Goal: Download file/media

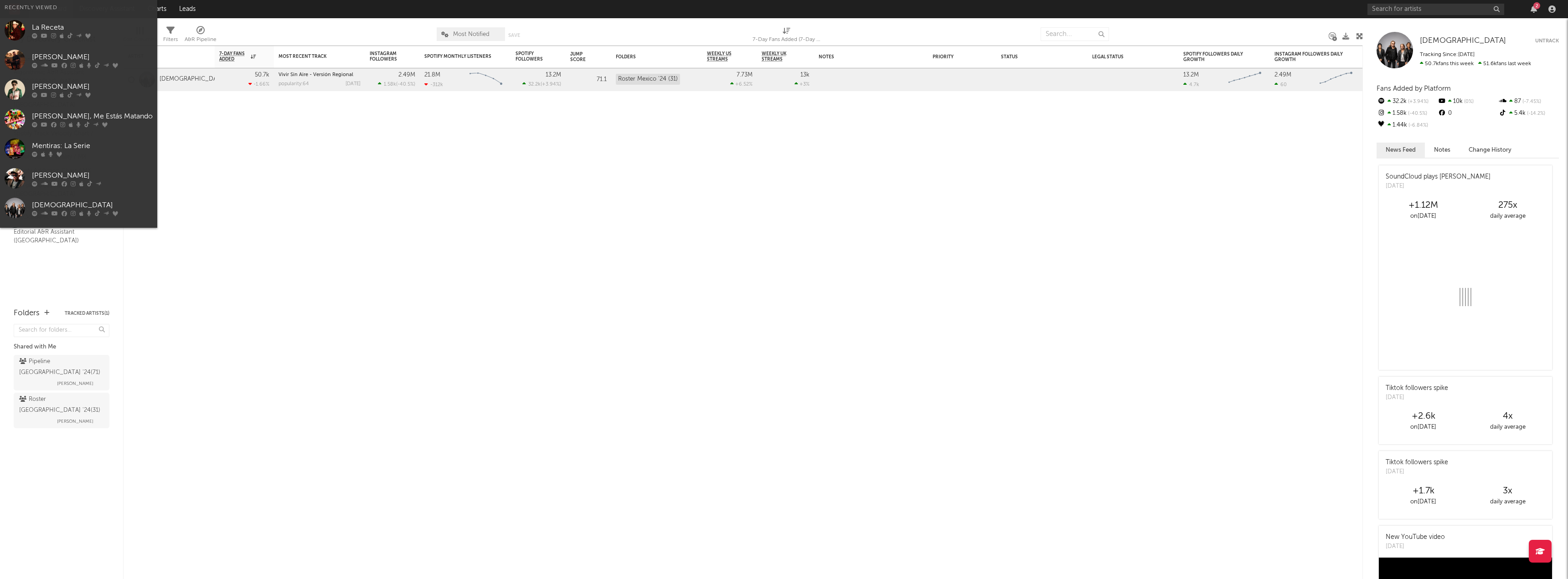
click at [1378, 8] on input "text" at bounding box center [1436, 9] width 137 height 12
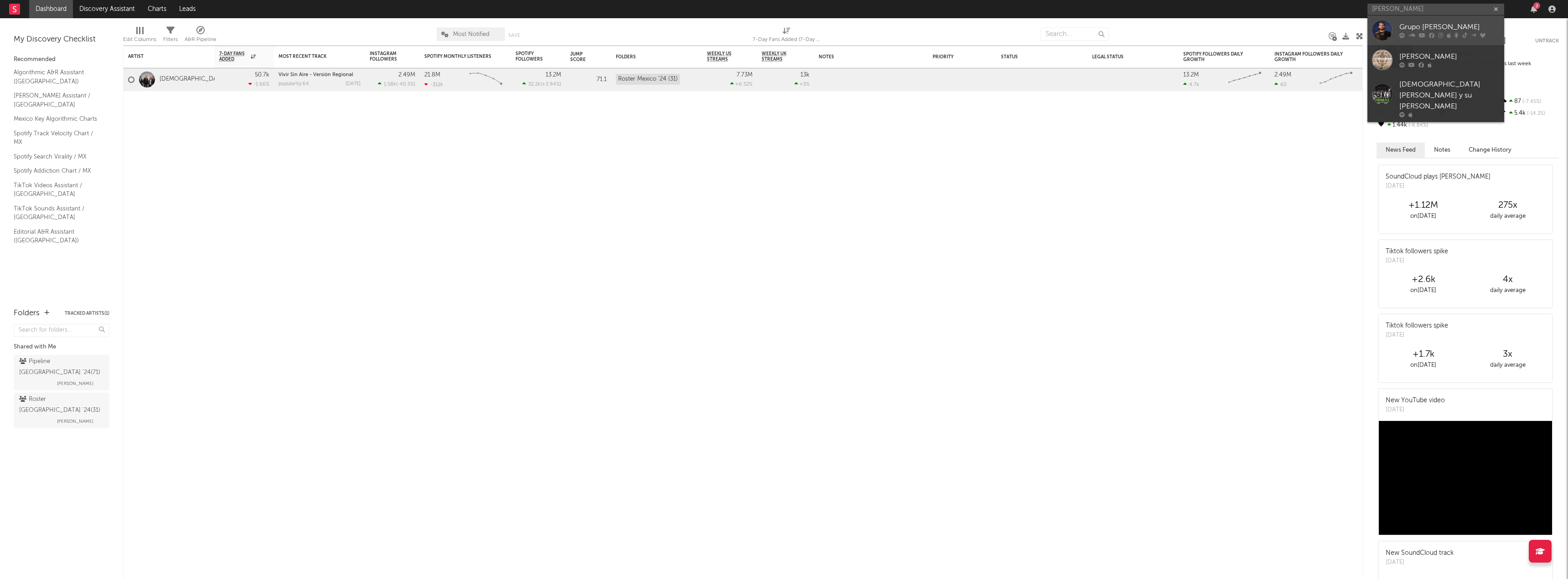
type input "[PERSON_NAME]"
click at [1435, 32] on div "Grupo [PERSON_NAME]" at bounding box center [1449, 27] width 100 height 11
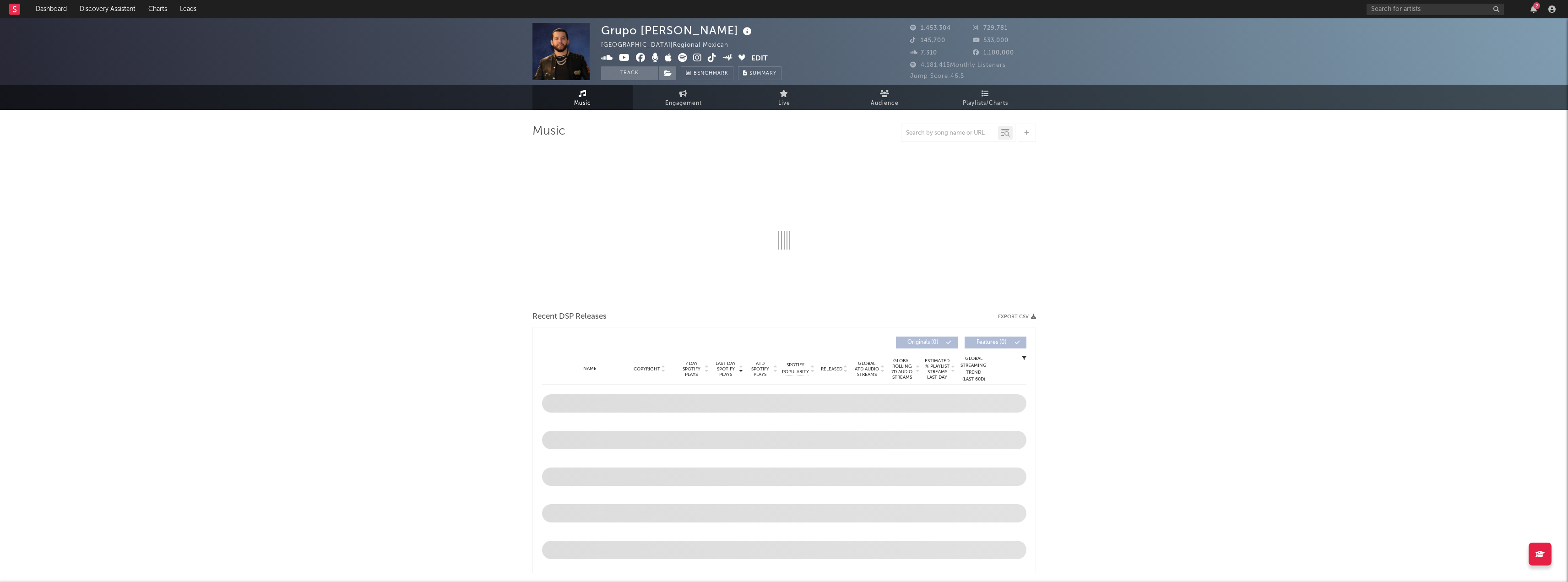
select select "6m"
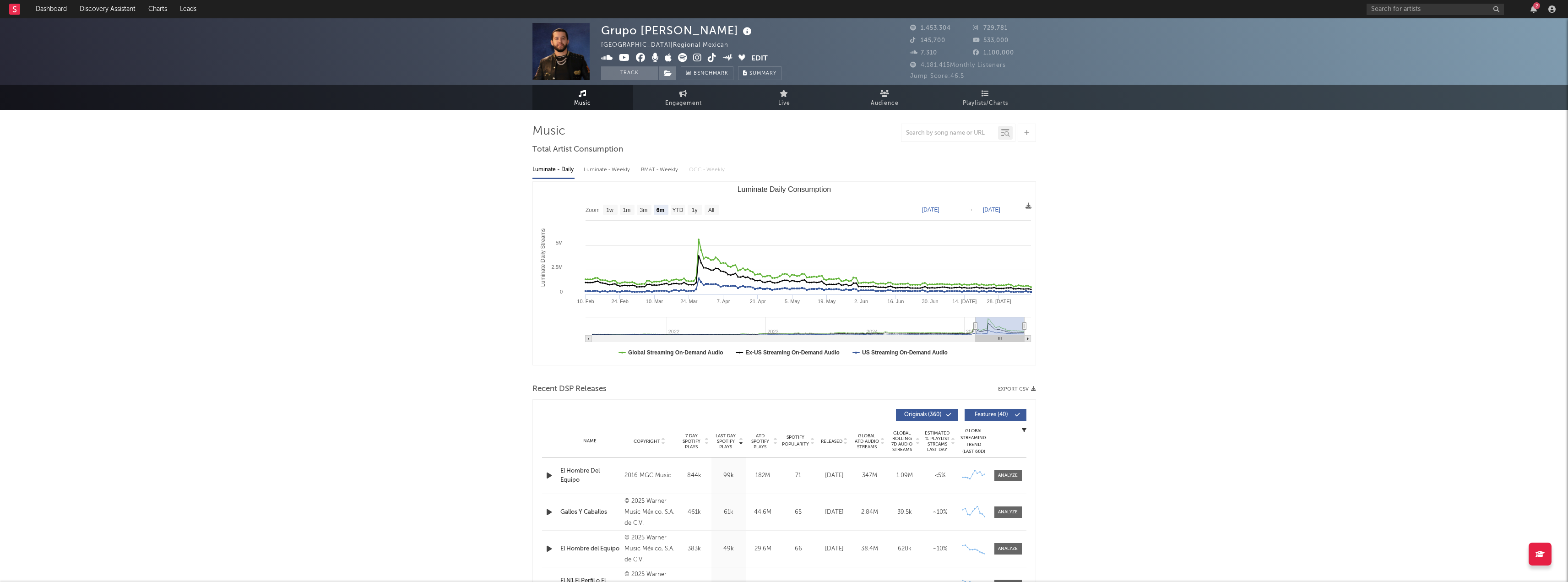
click at [1014, 389] on button "Export CSV" at bounding box center [1017, 389] width 38 height 6
